Goal: Transaction & Acquisition: Purchase product/service

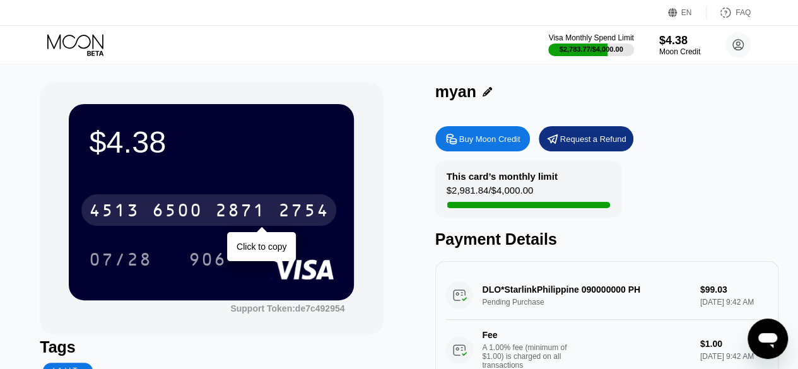
click at [283, 222] on div "2754" at bounding box center [303, 212] width 50 height 20
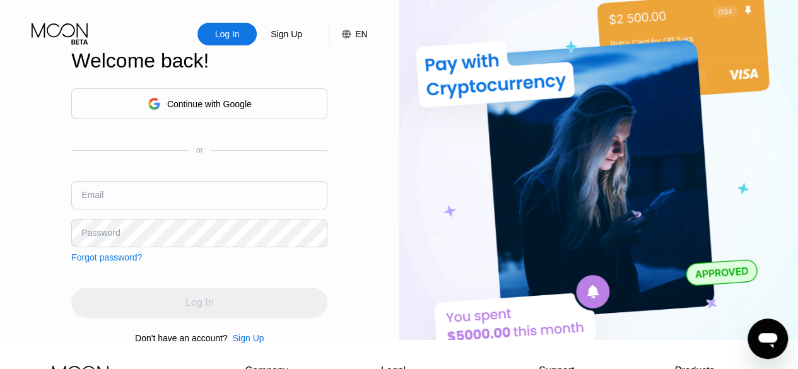
type input "[EMAIL_ADDRESS][DOMAIN_NAME]"
click at [294, 289] on div "Continue with Google or Email [EMAIL_ADDRESS][DOMAIN_NAME] Password Forgot pass…" at bounding box center [199, 216] width 256 height 256
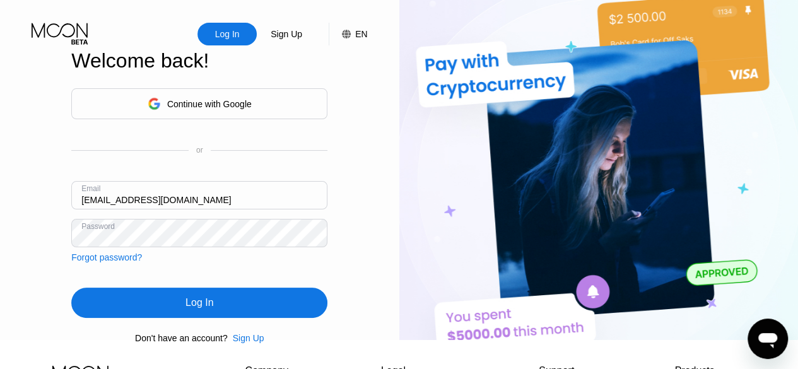
drag, startPoint x: 294, startPoint y: 289, endPoint x: 288, endPoint y: 311, distance: 23.0
click at [288, 311] on div "Continue with Google or Email myan.adm25@outlook.com Password Forgot password? …" at bounding box center [199, 216] width 256 height 256
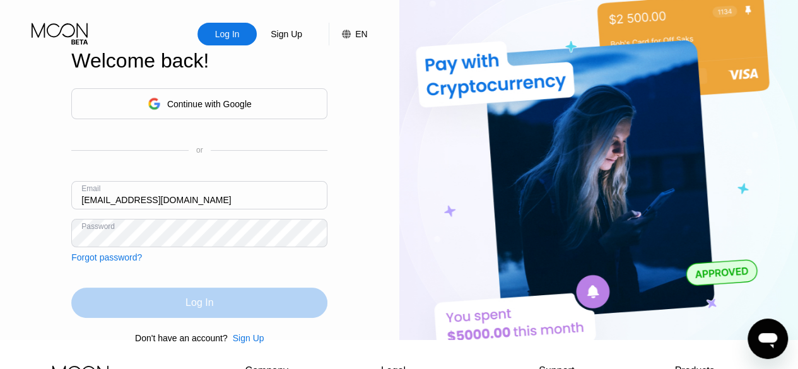
click at [288, 311] on div "Log In" at bounding box center [199, 303] width 256 height 30
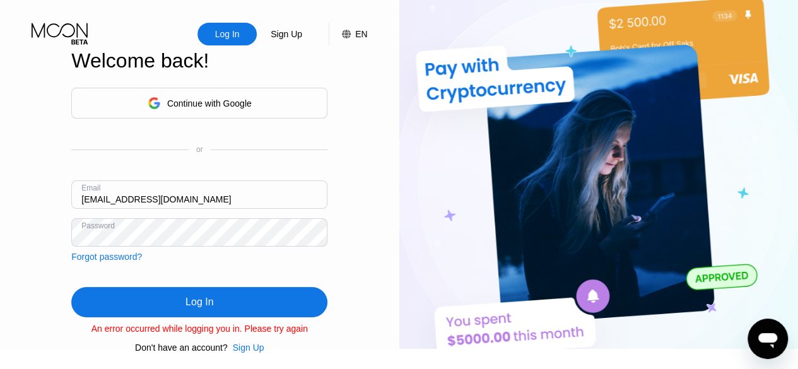
click at [288, 311] on div "Log In" at bounding box center [199, 302] width 256 height 30
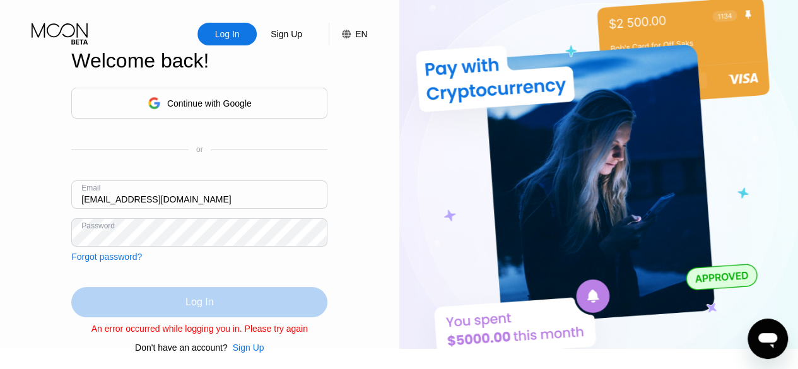
click at [235, 317] on div "Log In" at bounding box center [199, 302] width 256 height 30
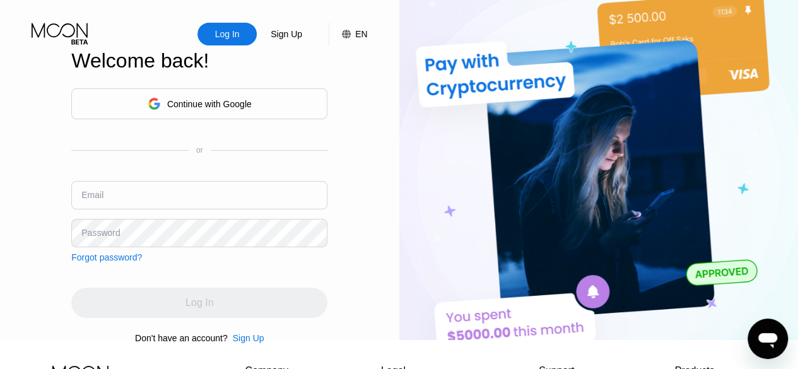
type input "[EMAIL_ADDRESS][DOMAIN_NAME]"
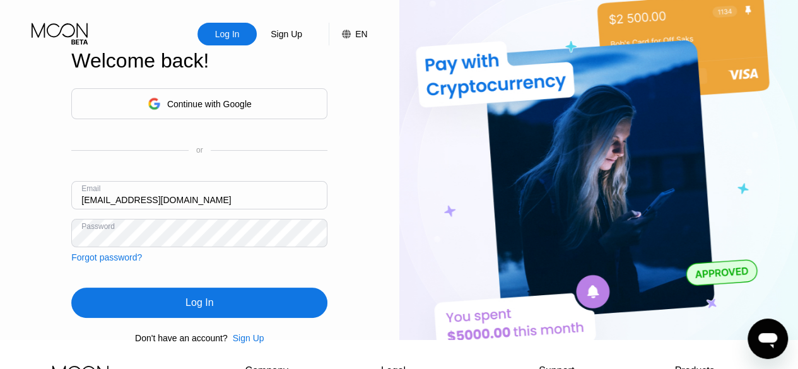
click at [254, 333] on div "Continue with Google or Email myan.adm25@outlook.com Password Forgot password? …" at bounding box center [199, 216] width 256 height 256
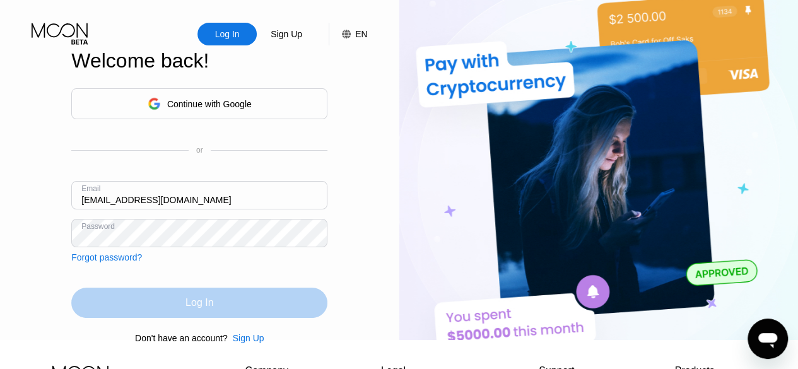
click at [259, 318] on div "Log In" at bounding box center [199, 303] width 256 height 30
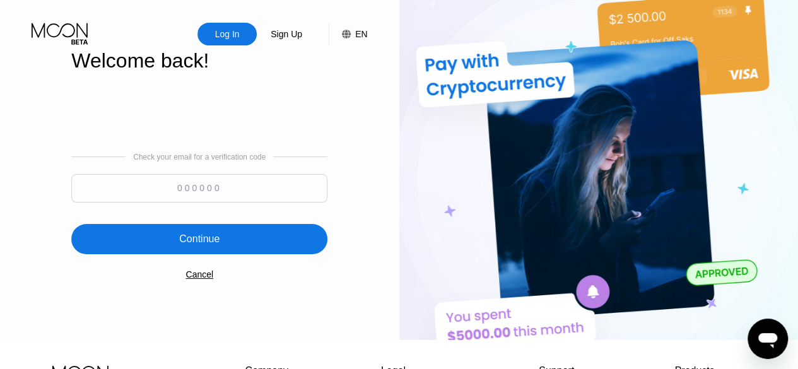
click at [230, 203] on input at bounding box center [199, 188] width 256 height 28
click at [224, 197] on input at bounding box center [199, 188] width 256 height 28
type input "133083"
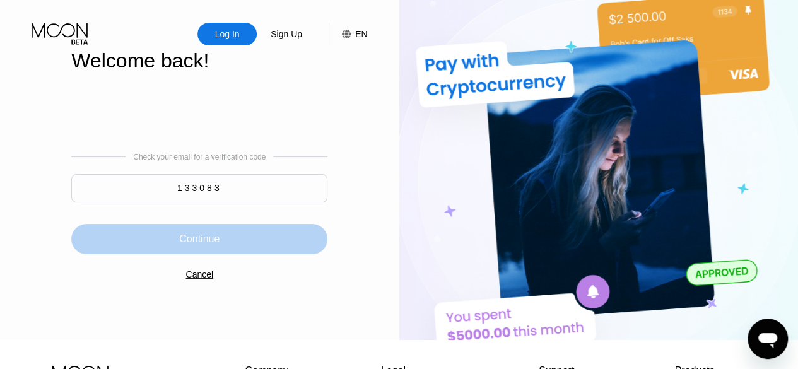
click at [197, 252] on div "Continue" at bounding box center [199, 239] width 256 height 30
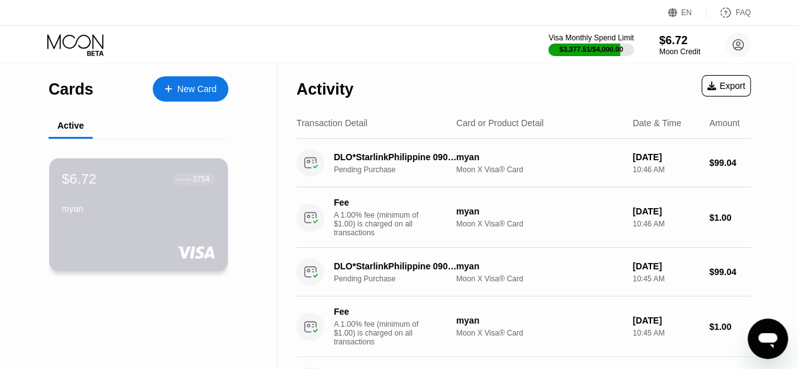
click at [133, 219] on div "myan" at bounding box center [138, 211] width 153 height 15
click at [162, 191] on div "$6.72 ● ● ● ● 2754 myan" at bounding box center [138, 194] width 155 height 49
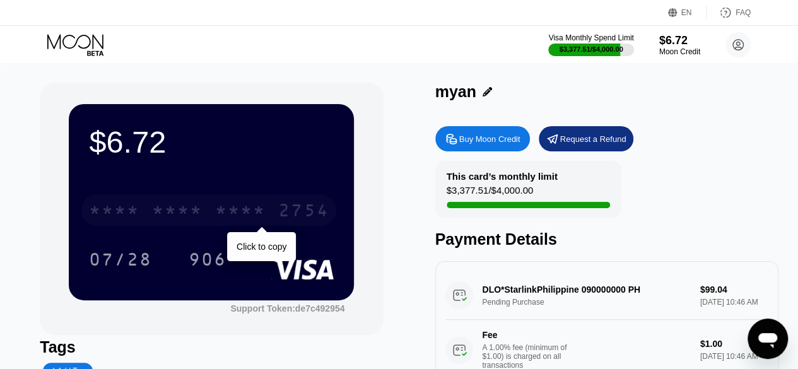
click at [292, 211] on div "2754" at bounding box center [303, 212] width 50 height 20
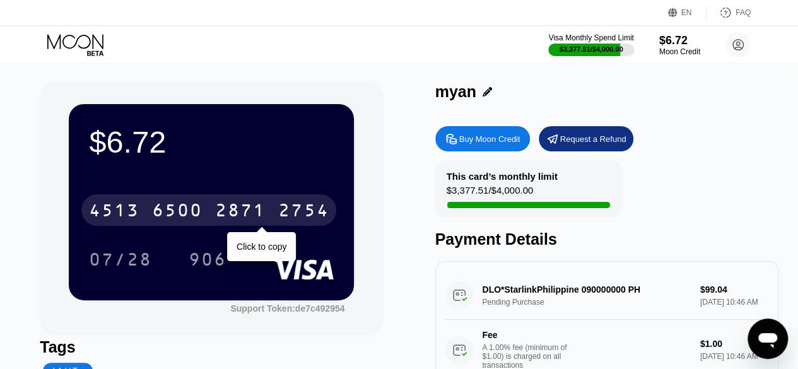
click at [299, 208] on div "2754" at bounding box center [303, 212] width 50 height 20
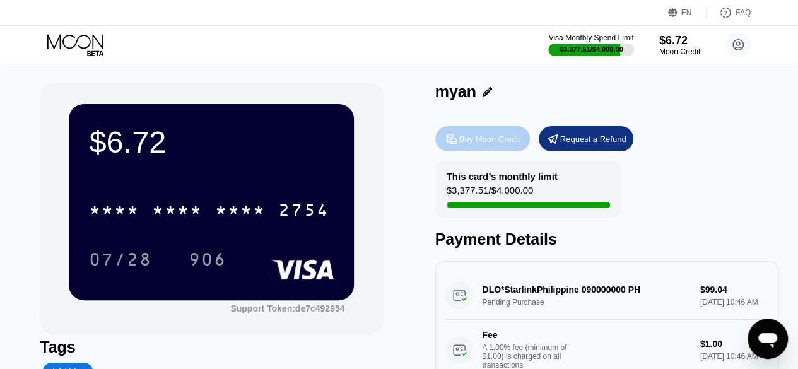
click at [474, 132] on div "Buy Moon Credit" at bounding box center [482, 138] width 95 height 25
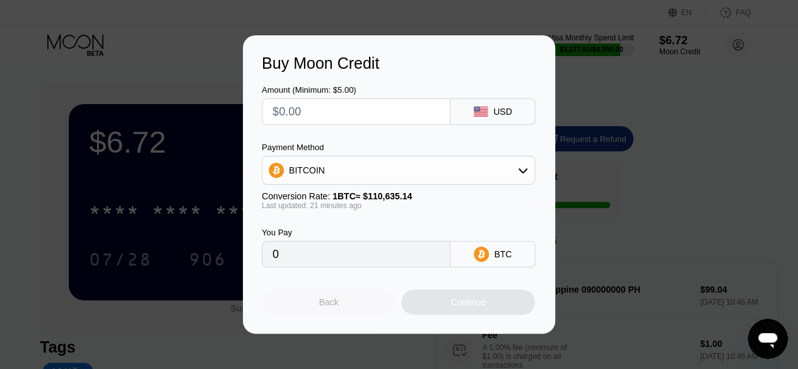
click at [351, 312] on div "Back" at bounding box center [329, 302] width 134 height 25
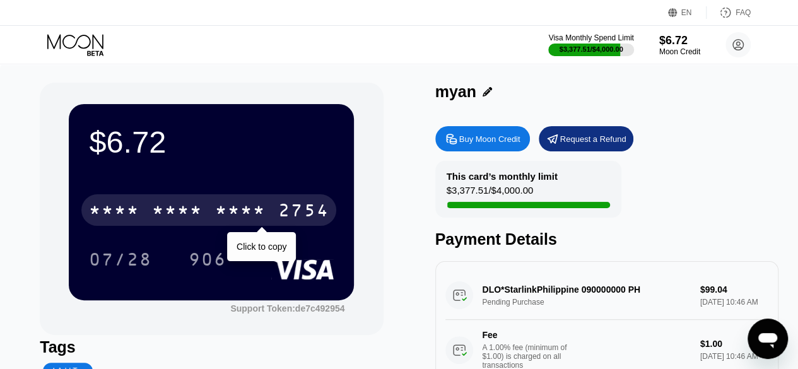
click at [294, 204] on div "2754" at bounding box center [303, 212] width 50 height 20
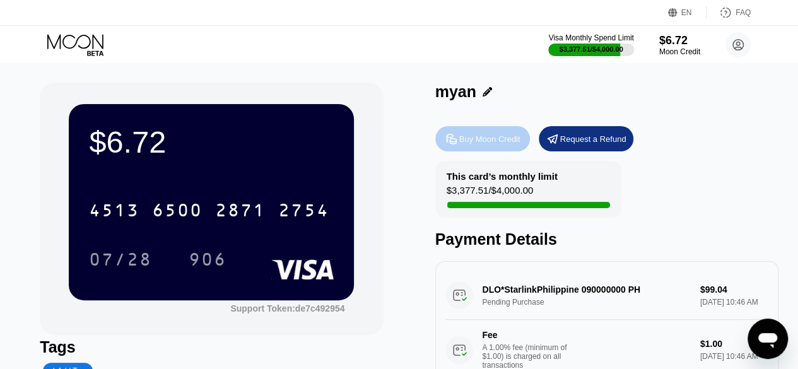
click at [489, 137] on div "Buy Moon Credit" at bounding box center [489, 139] width 61 height 11
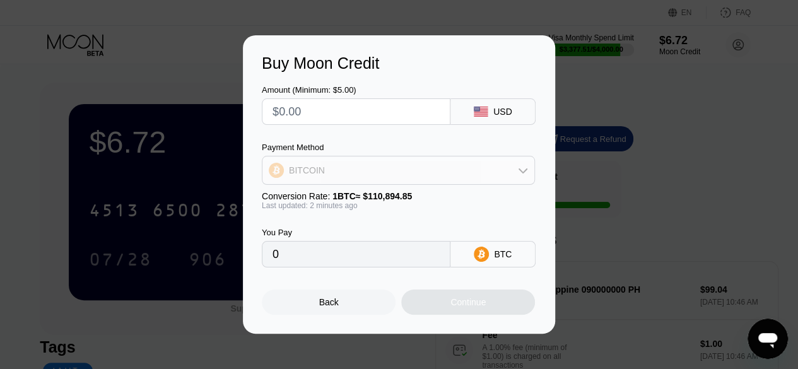
click at [406, 167] on div "BITCOIN" at bounding box center [399, 170] width 272 height 25
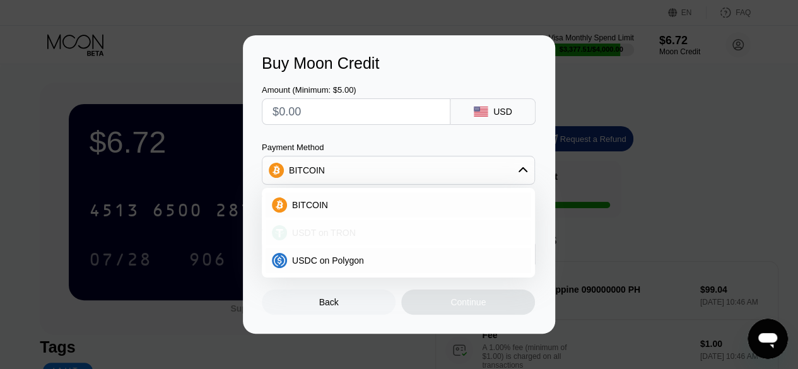
click at [377, 223] on div "USDT on TRON" at bounding box center [399, 232] width 266 height 25
type input "0.00"
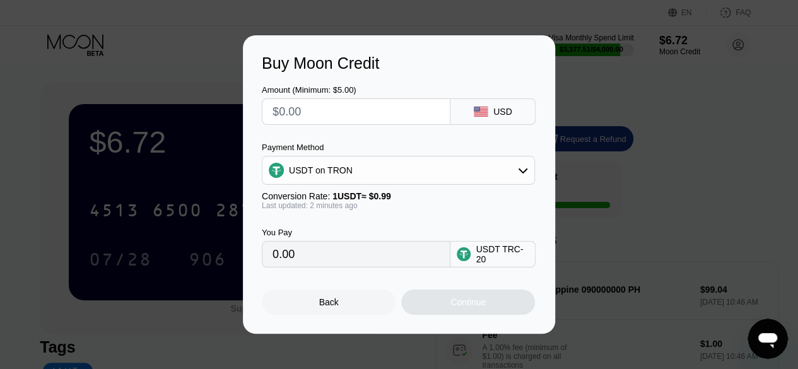
click at [353, 120] on input "text" at bounding box center [356, 111] width 167 height 25
type input "$2"
type input "2.02"
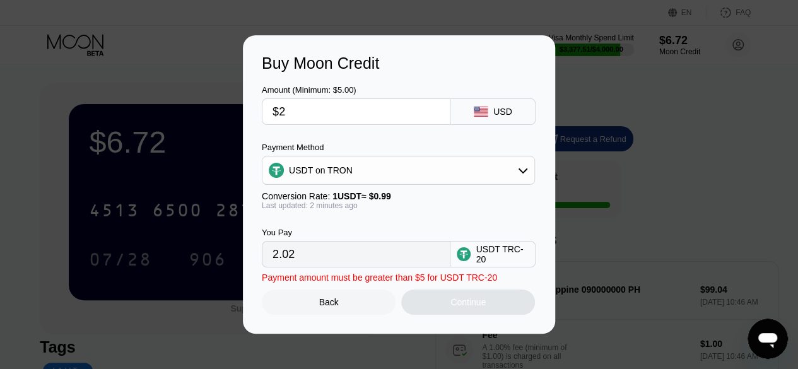
type input "$20"
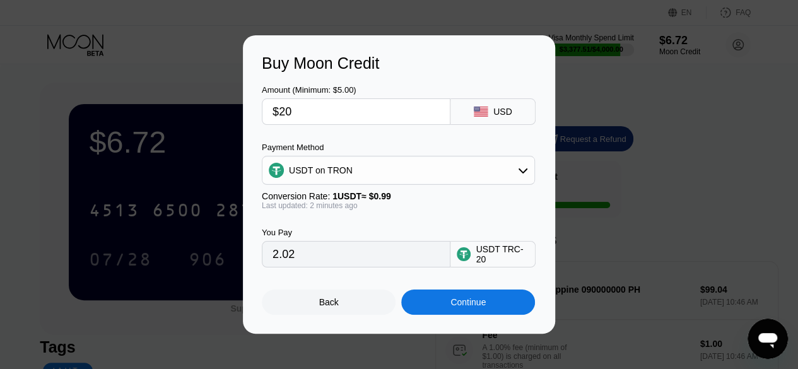
type input "20.20"
type input "$202"
type input "204.04"
type input "$202"
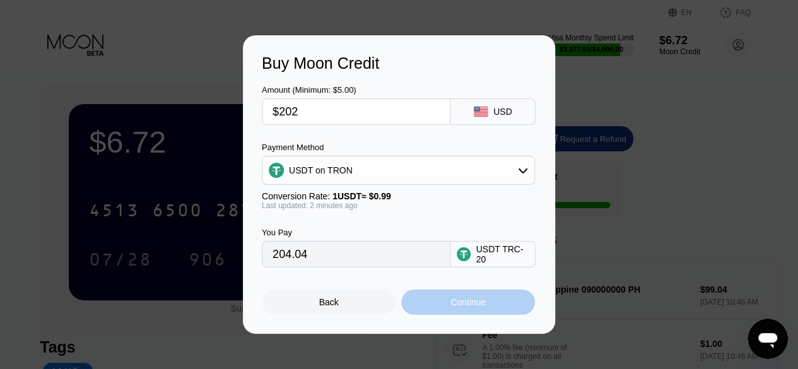
click at [440, 300] on div "Continue" at bounding box center [468, 302] width 134 height 25
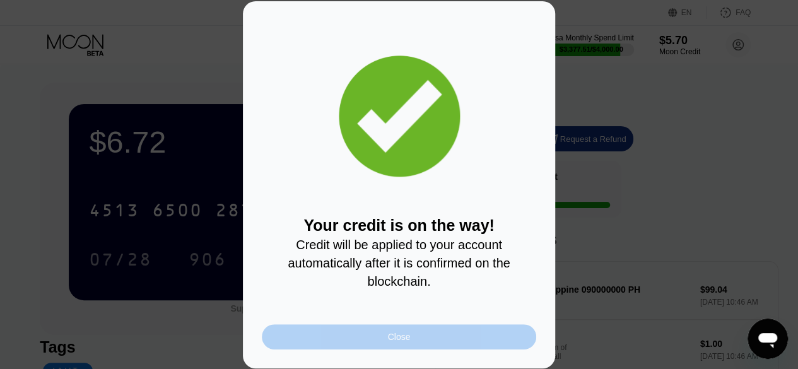
click at [427, 345] on div "Close" at bounding box center [399, 336] width 275 height 25
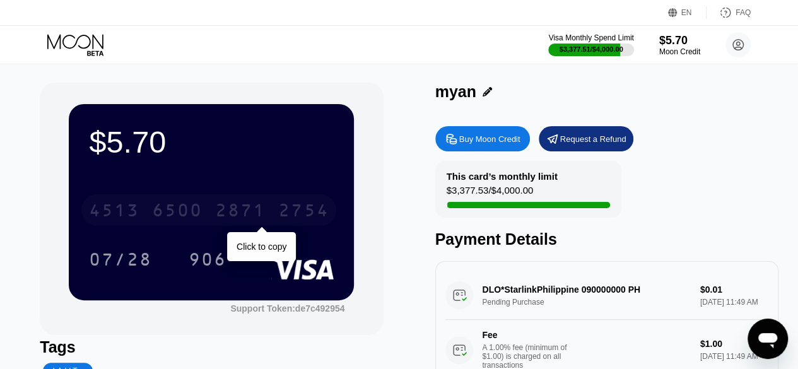
click at [324, 217] on div "2754" at bounding box center [303, 212] width 50 height 20
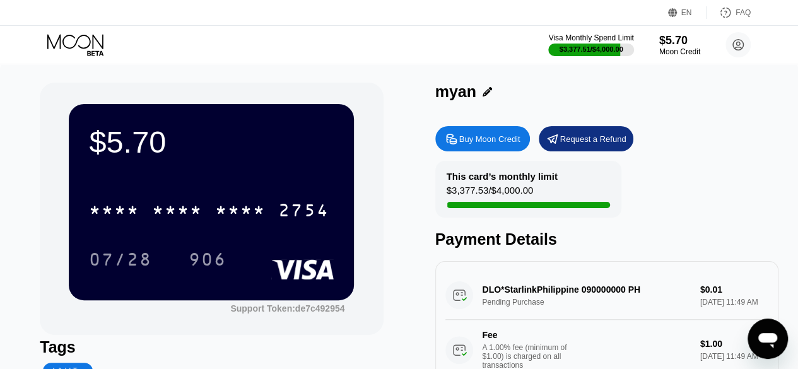
click at [499, 138] on div "Buy Moon Credit" at bounding box center [489, 139] width 61 height 11
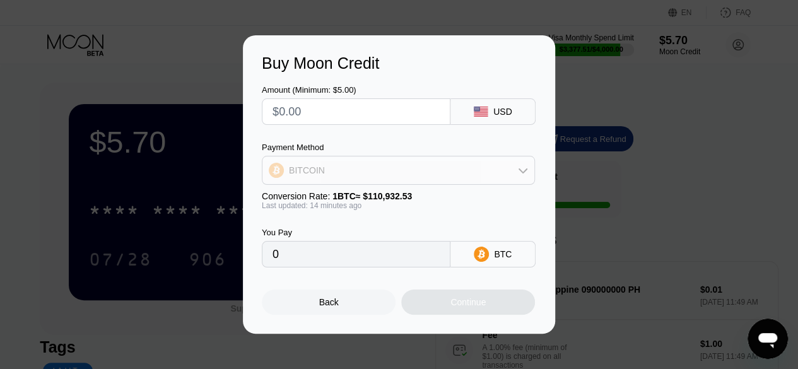
click at [462, 179] on div "BITCOIN" at bounding box center [399, 170] width 272 height 25
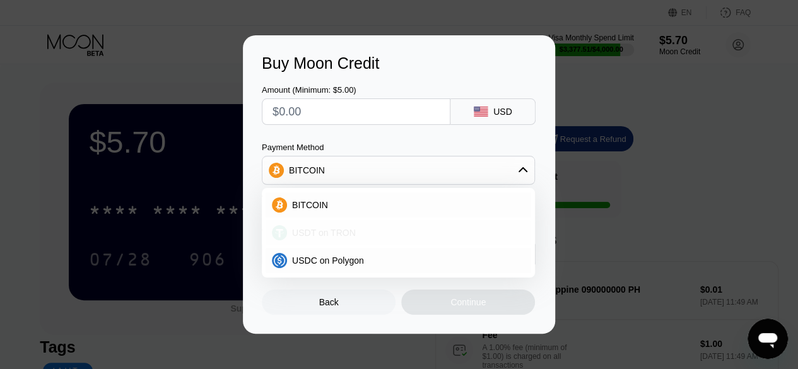
click at [396, 234] on div "USDT on TRON" at bounding box center [406, 233] width 238 height 10
type input "0.00"
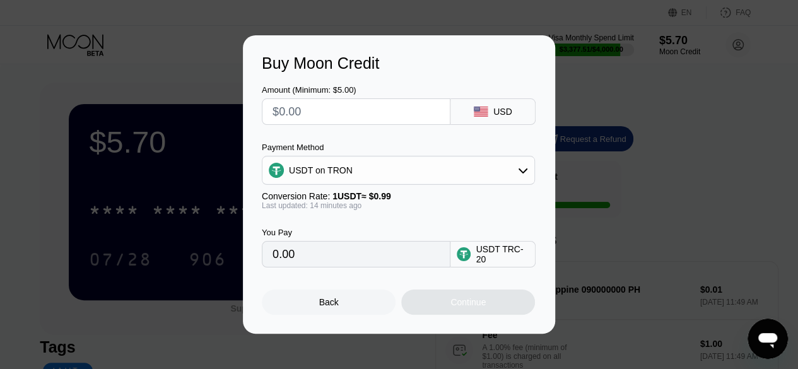
click at [337, 110] on input "text" at bounding box center [356, 111] width 167 height 25
type input "$3"
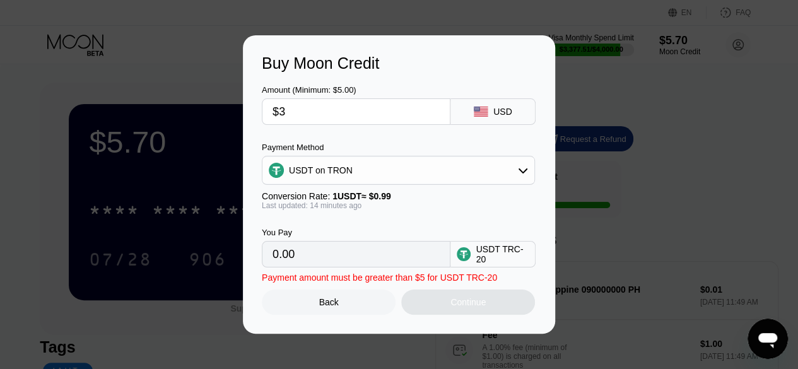
type input "3.03"
type input "$30"
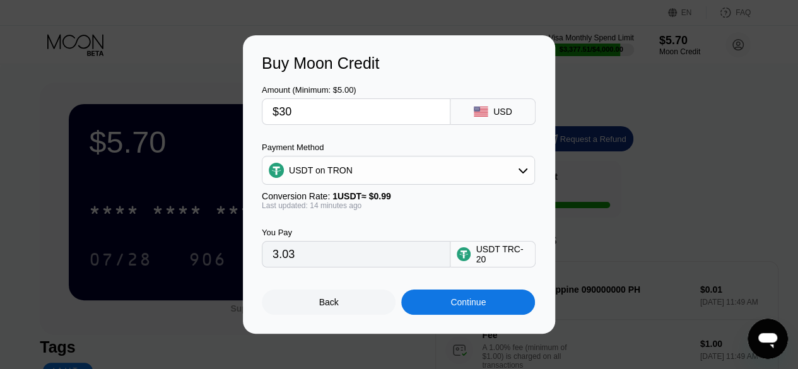
type input "30.30"
type input "$300"
type input "303.03"
type input "$300"
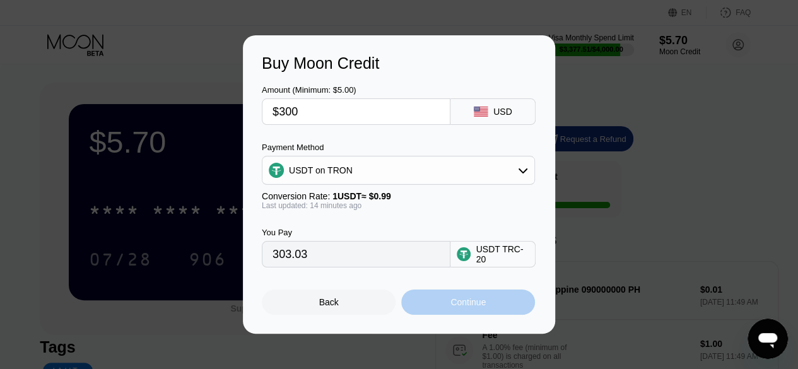
click at [437, 309] on div "Continue" at bounding box center [468, 302] width 134 height 25
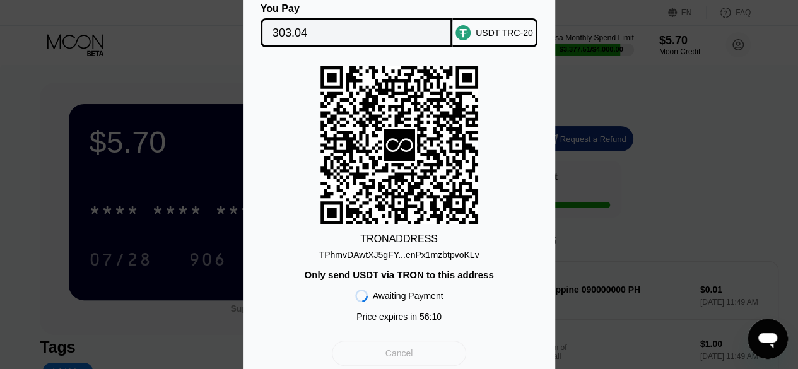
click at [424, 352] on div "Cancel" at bounding box center [399, 353] width 134 height 25
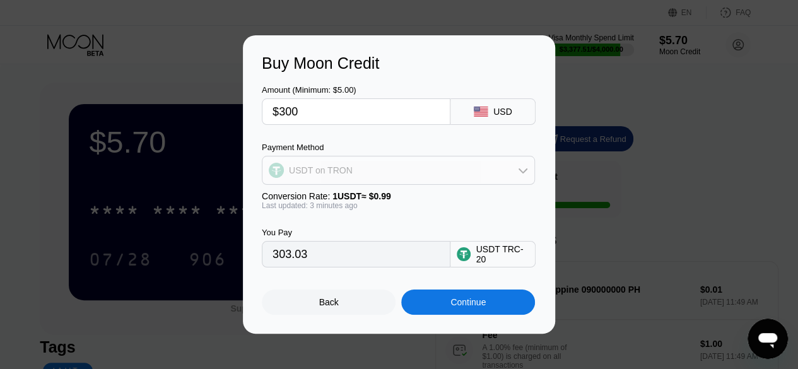
click at [386, 167] on div "USDT on TRON" at bounding box center [399, 170] width 272 height 25
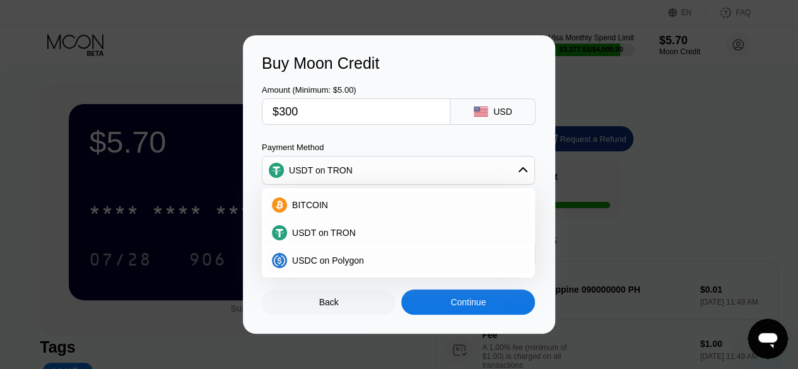
click at [365, 115] on input "$300" at bounding box center [356, 111] width 167 height 25
type input "$30"
type input "30.30"
type input "$3"
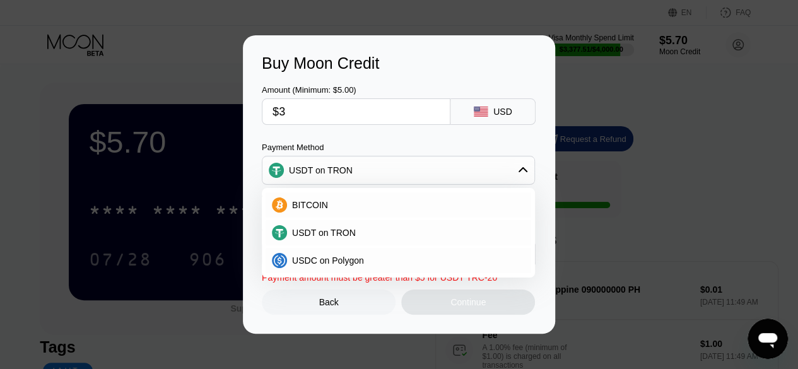
type input "3.03"
type input "0.00"
type input "$200"
type input "202.02"
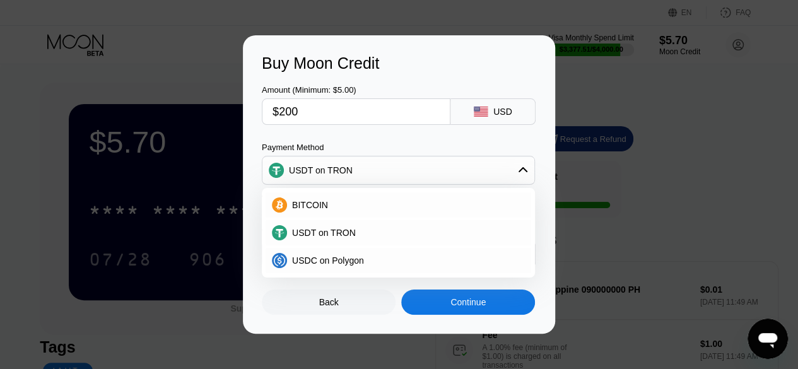
type input "$2200"
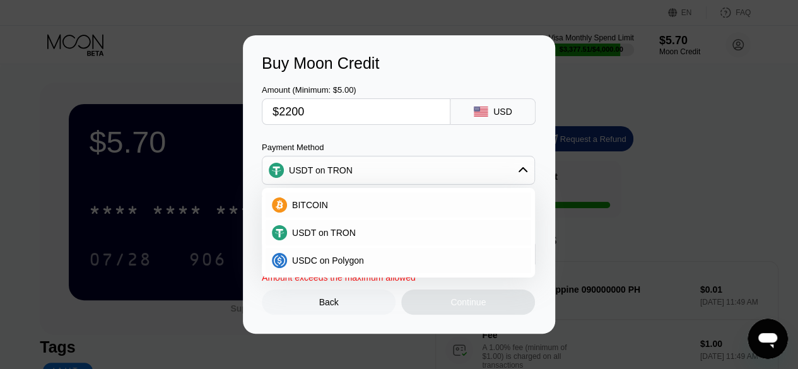
type input "2222.22"
type input "$200"
type input "202.02"
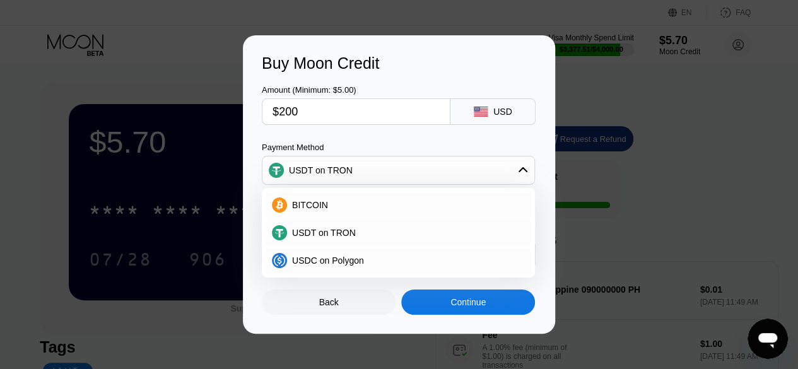
type input "$200"
click at [376, 158] on div "USDT on TRON" at bounding box center [399, 170] width 272 height 25
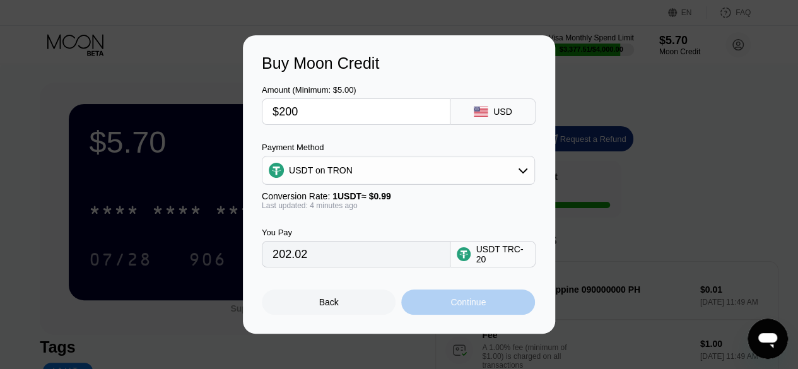
click at [419, 299] on div "Continue" at bounding box center [468, 302] width 134 height 25
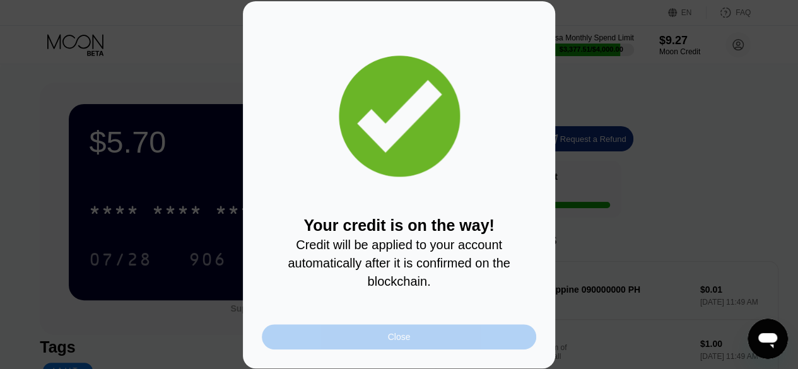
click at [417, 346] on div "Close" at bounding box center [399, 336] width 275 height 25
